Goal: Transaction & Acquisition: Subscribe to service/newsletter

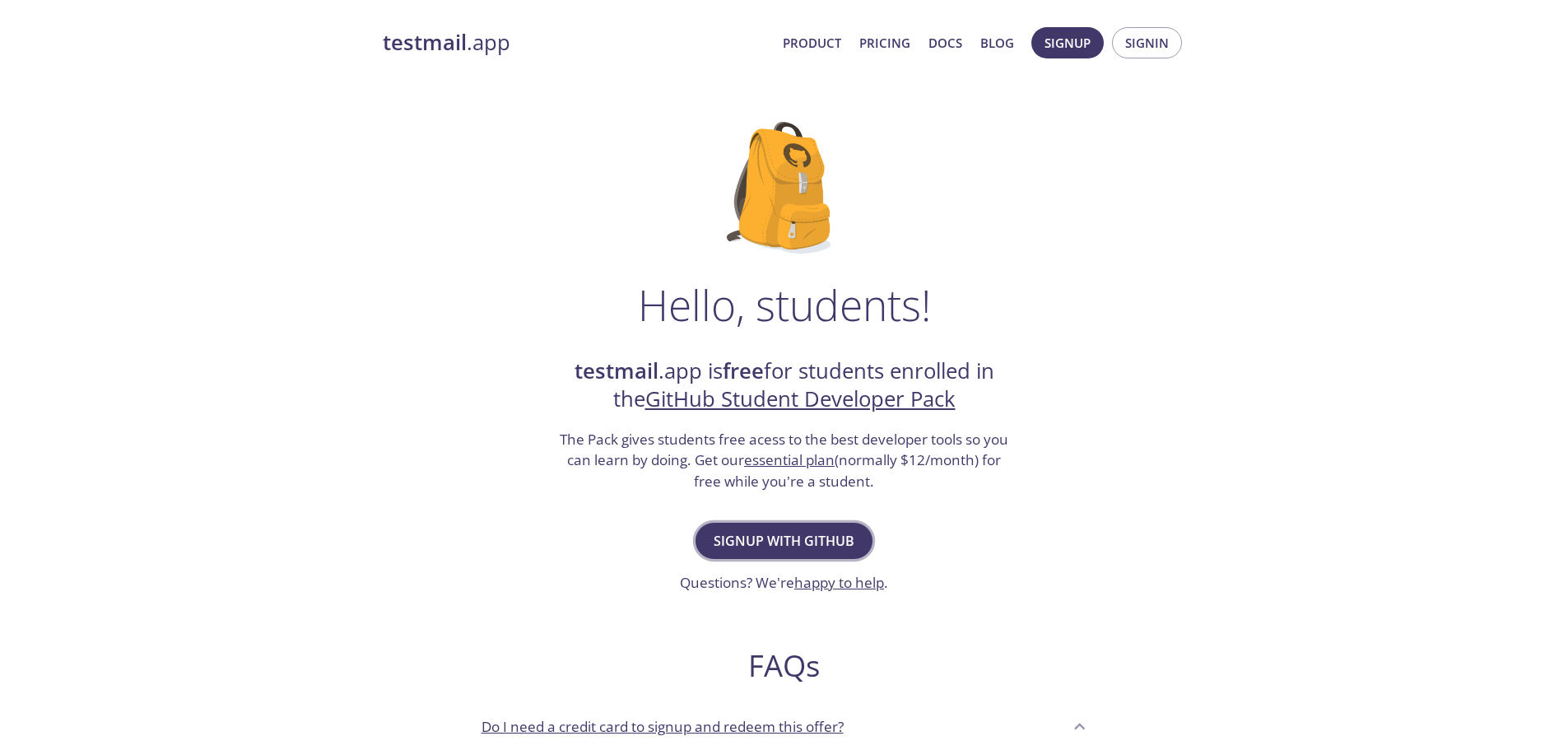
click at [779, 531] on span "Signup with GitHub" at bounding box center [784, 540] width 140 height 23
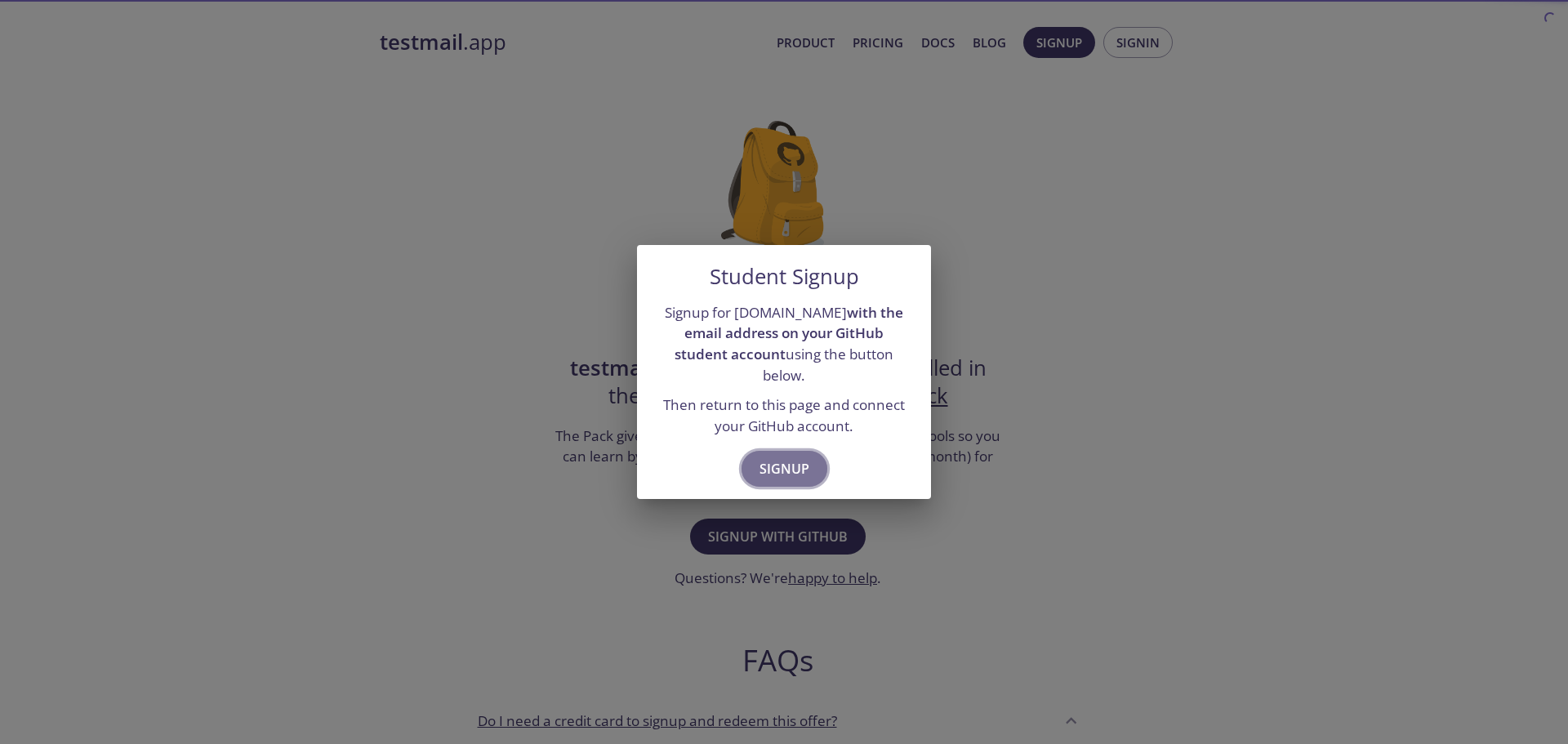
click at [783, 469] on span "Signup" at bounding box center [784, 468] width 49 height 23
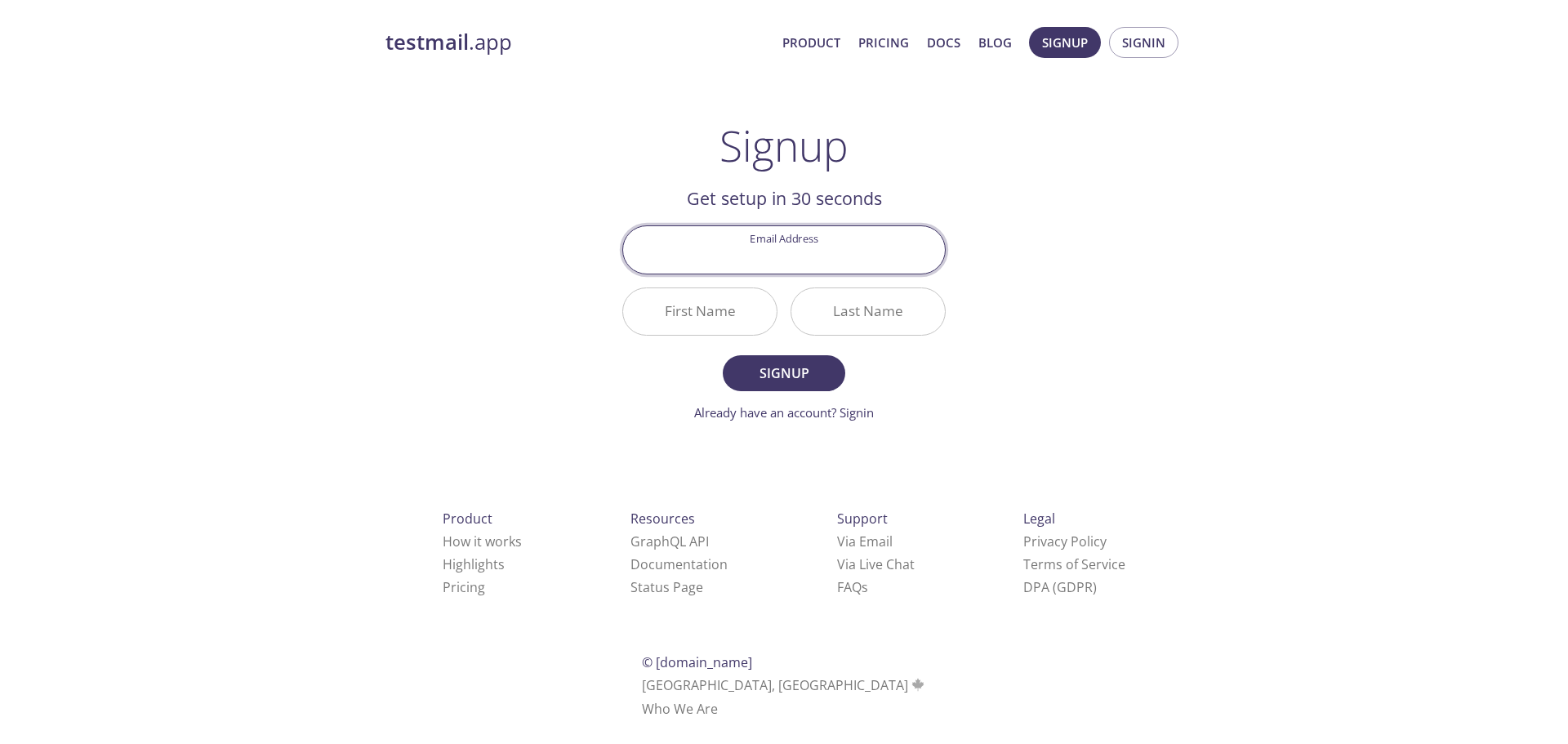
click at [788, 268] on input "Email Address" at bounding box center [784, 249] width 322 height 47
type input "[EMAIL_ADDRESS][DOMAIN_NAME]"
click at [707, 302] on input "First Name" at bounding box center [700, 312] width 154 height 47
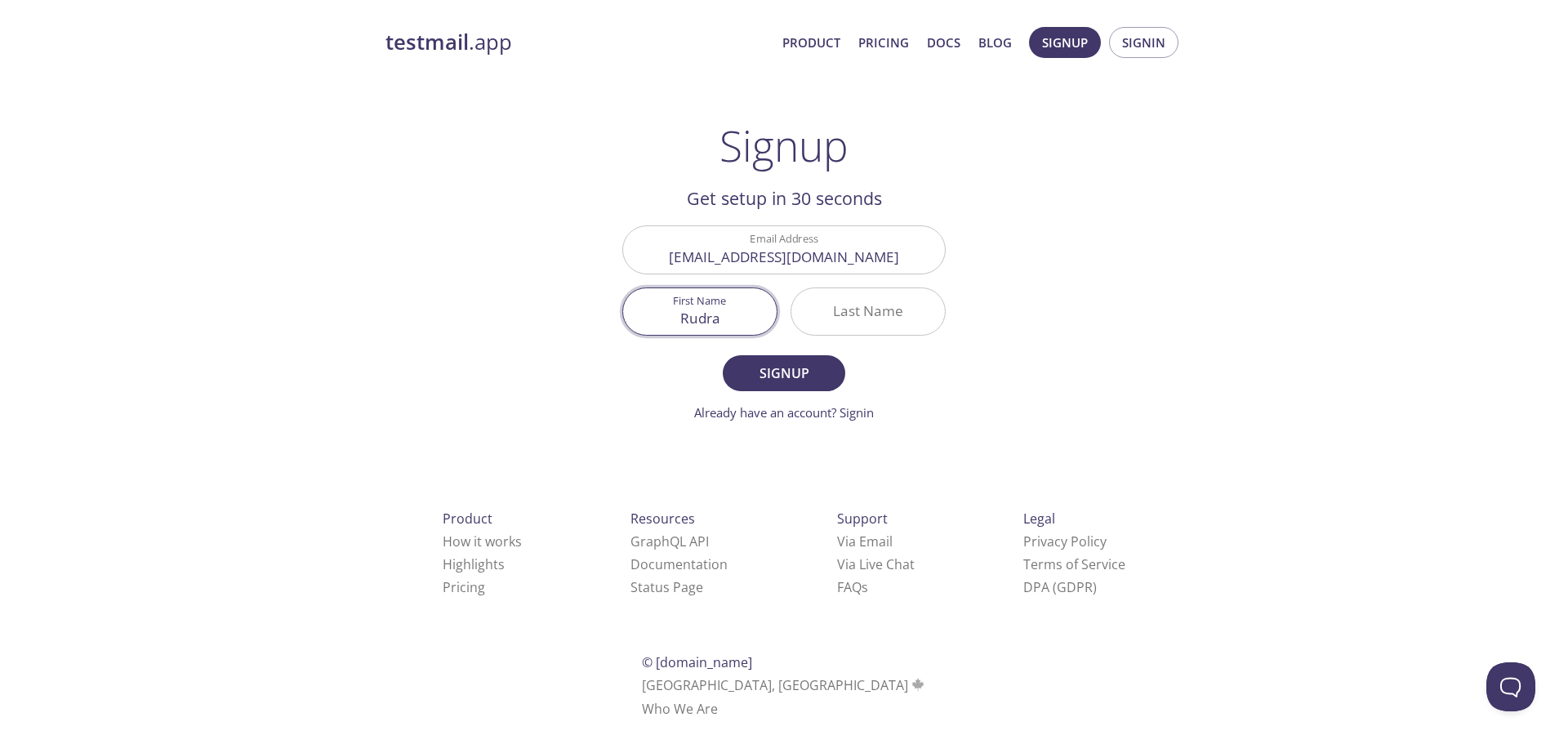
type input "Rudra"
type input "[PERSON_NAME]"
click at [766, 379] on span "Signup" at bounding box center [784, 373] width 86 height 23
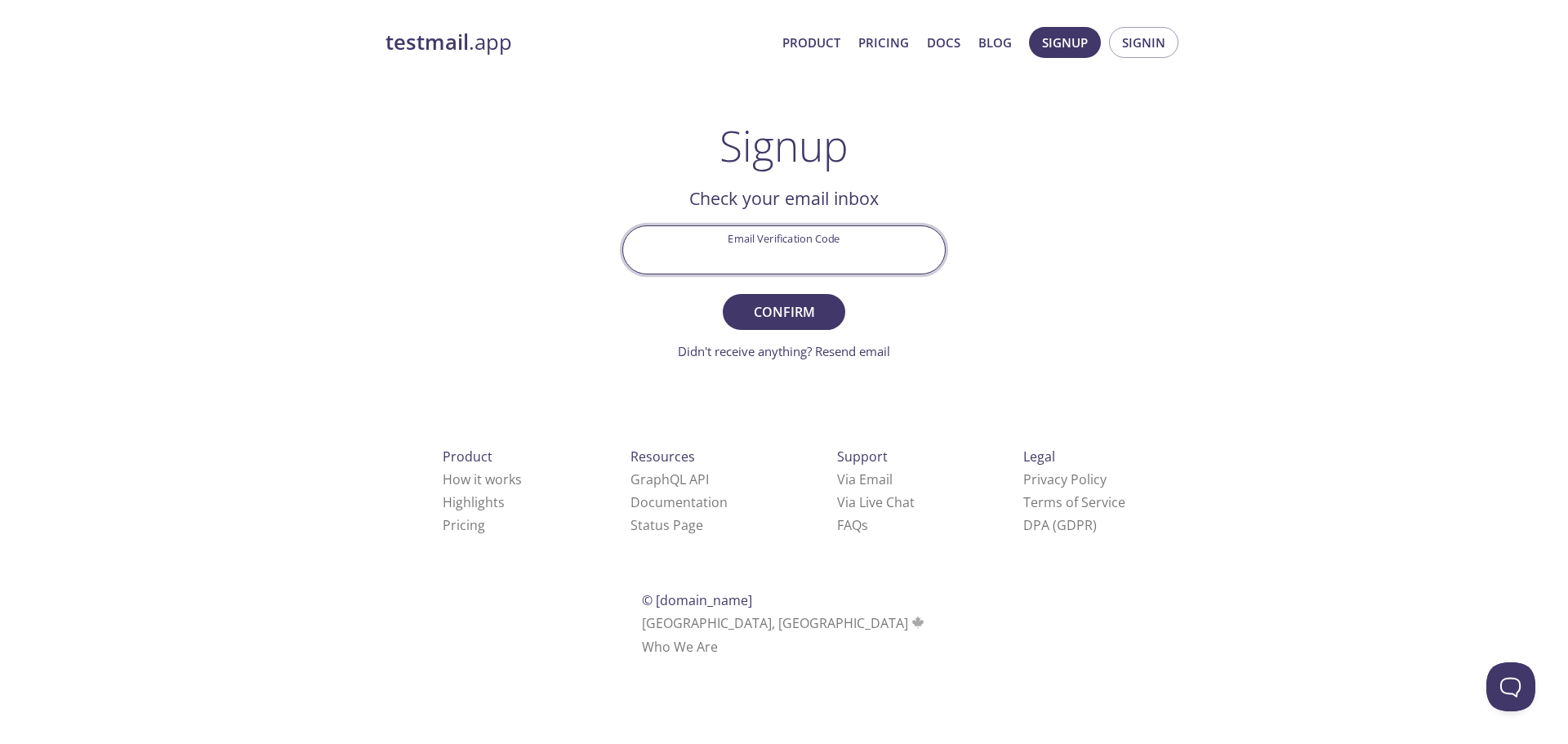
click at [799, 229] on input "Email Verification Code" at bounding box center [784, 249] width 322 height 47
click at [860, 259] on input "Email Verification Code" at bounding box center [784, 249] width 322 height 47
paste input "G9EV8Q1"
type input "G9EV8Q1"
click at [723, 294] on button "Confirm" at bounding box center [784, 312] width 123 height 36
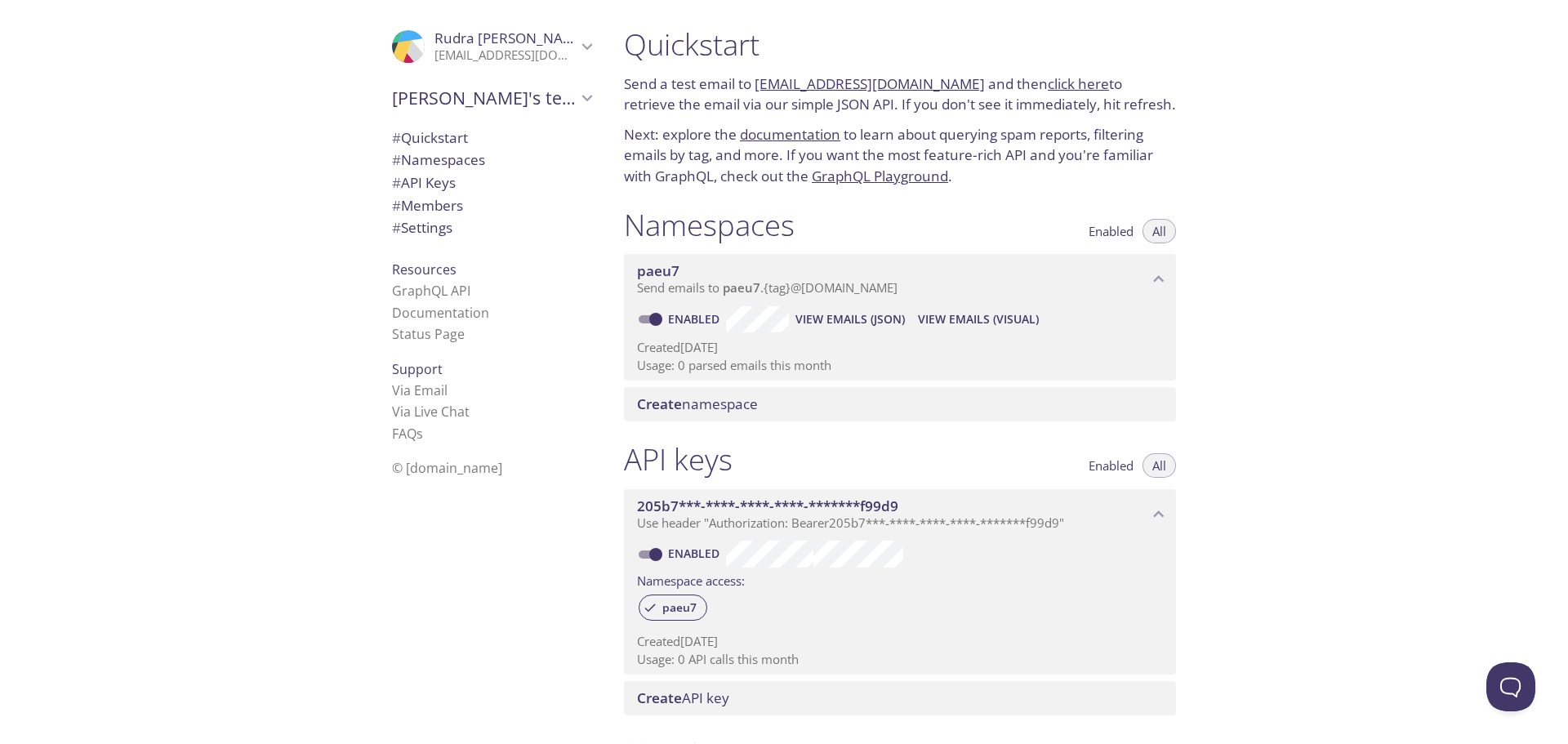
drag, startPoint x: 859, startPoint y: 0, endPoint x: 1385, endPoint y: 157, distance: 548.9
click at [1385, 157] on div "Quickstart Send a test email to paeu7.test@inbox.testmail.app and then click he…" at bounding box center [1090, 372] width 957 height 744
click at [657, 79] on p "Send a test email to paeu7.test@inbox.testmail.app and then click here to retri…" at bounding box center [900, 93] width 552 height 41
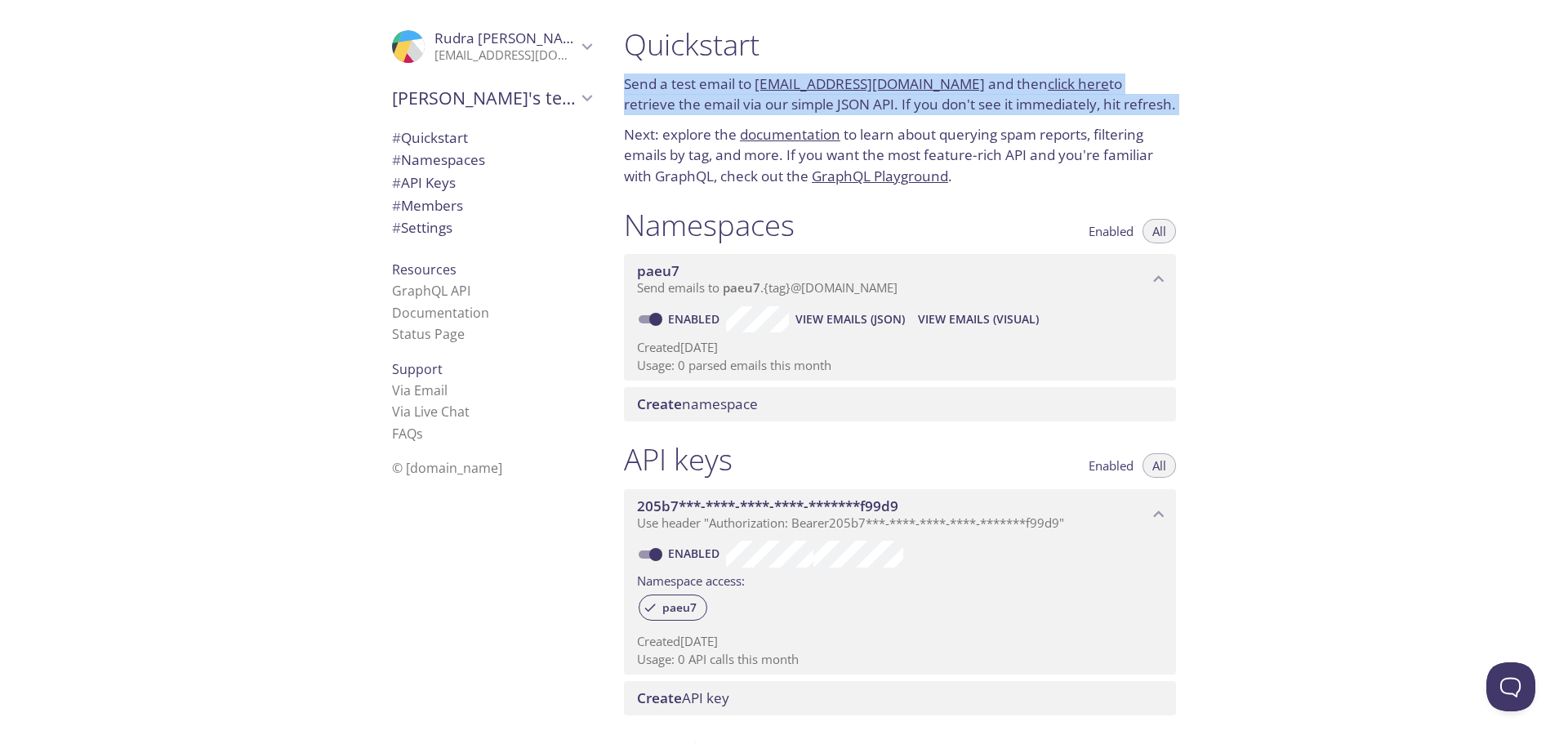
click at [657, 79] on p "Send a test email to paeu7.test@inbox.testmail.app and then click here to retri…" at bounding box center [900, 93] width 552 height 41
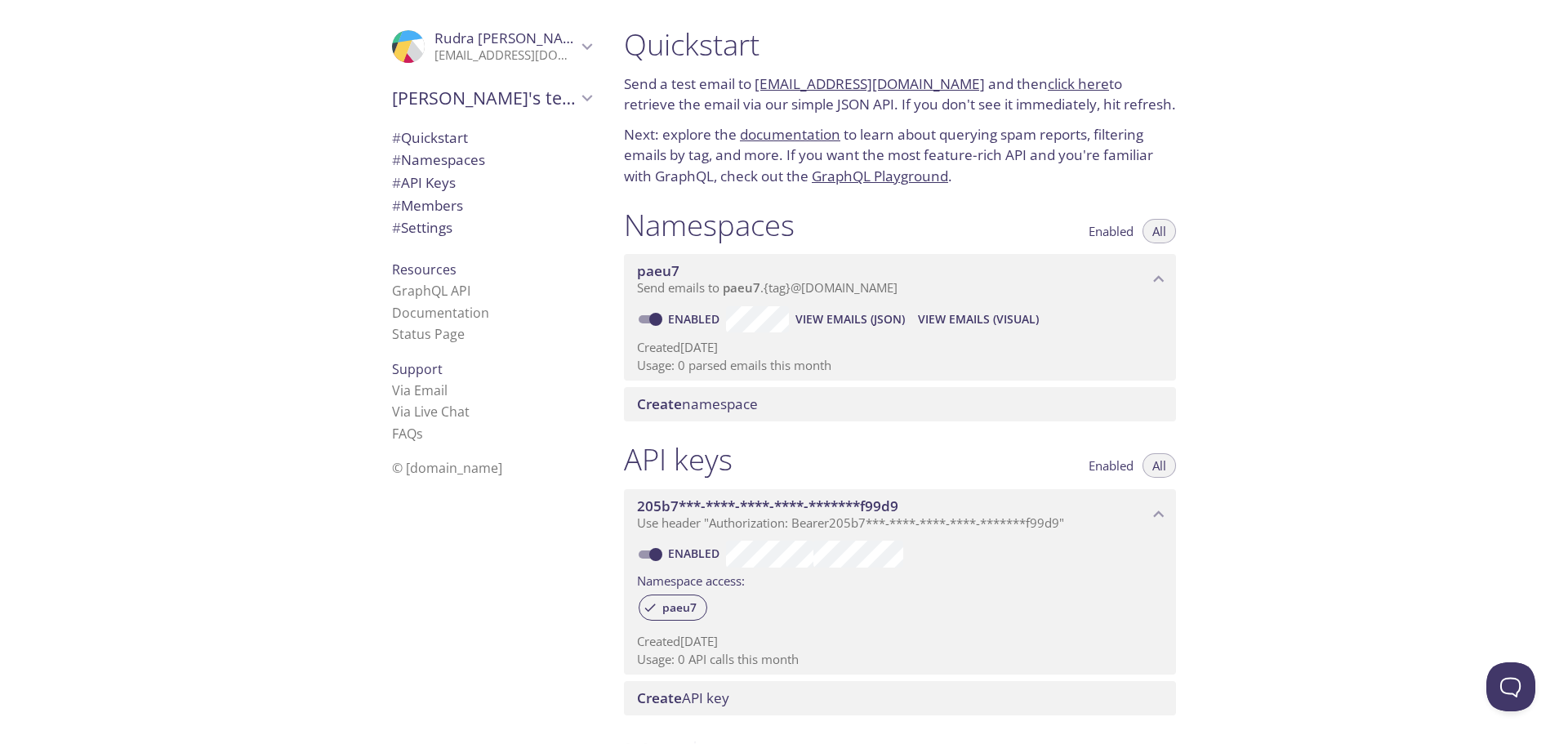
click at [1182, 124] on div "Quickstart Send a test email to paeu7.test@inbox.testmail.app and then click he…" at bounding box center [900, 106] width 578 height 181
